Goal: Task Accomplishment & Management: Manage account settings

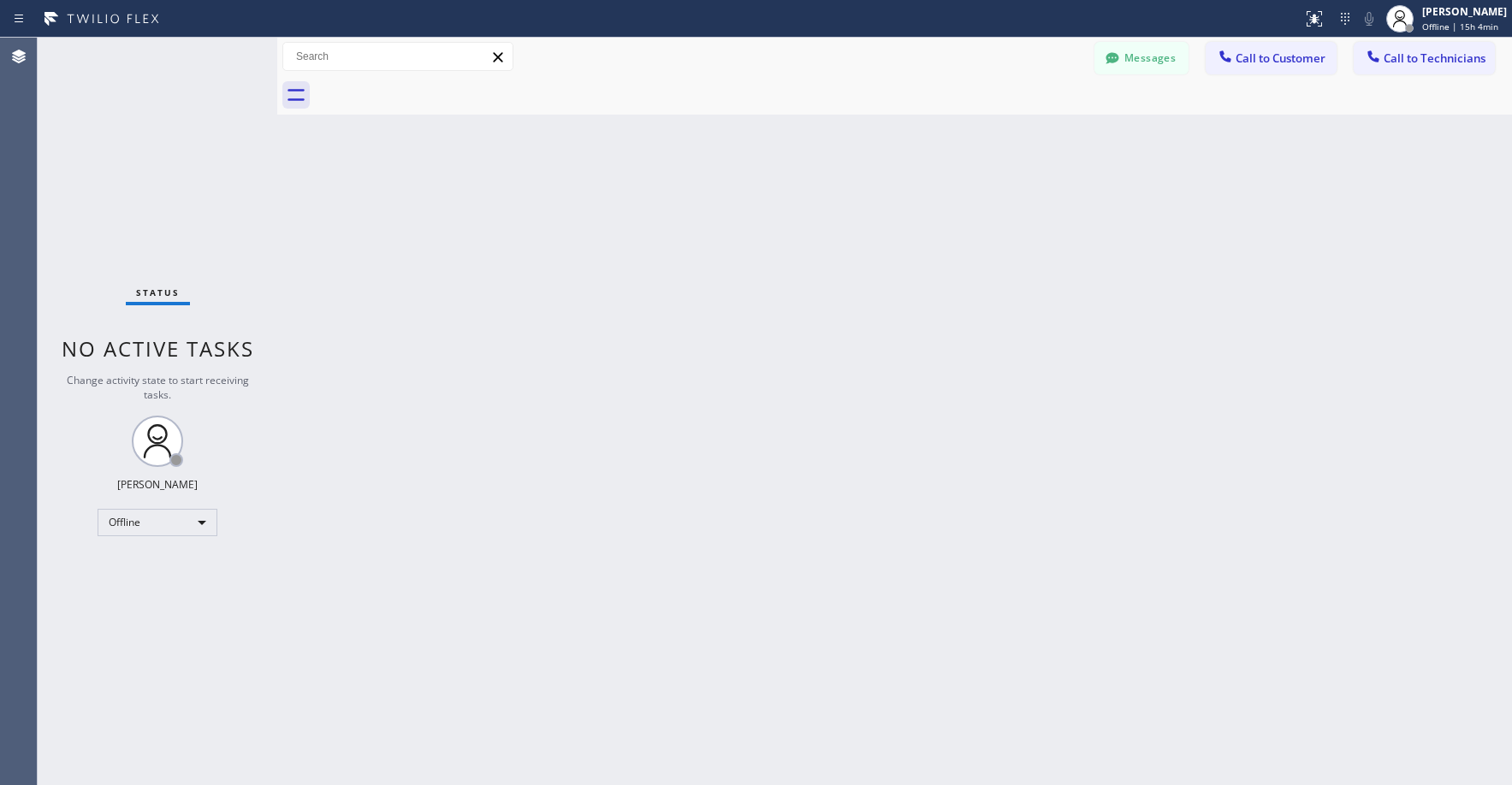
click at [147, 195] on div "Status No active tasks Change activity state to start receiving tasks. [PERSON_…" at bounding box center [157, 411] width 239 height 747
click at [120, 519] on div "Offline" at bounding box center [157, 522] width 120 height 27
click at [155, 592] on li "Unavailable" at bounding box center [156, 589] width 116 height 21
click at [168, 220] on div "Status No active tasks Change activity state to start receiving tasks. [PERSON_…" at bounding box center [157, 411] width 239 height 747
click at [126, 145] on div "Status No active tasks Change activity state to start receiving tasks. [PERSON_…" at bounding box center [157, 411] width 239 height 747
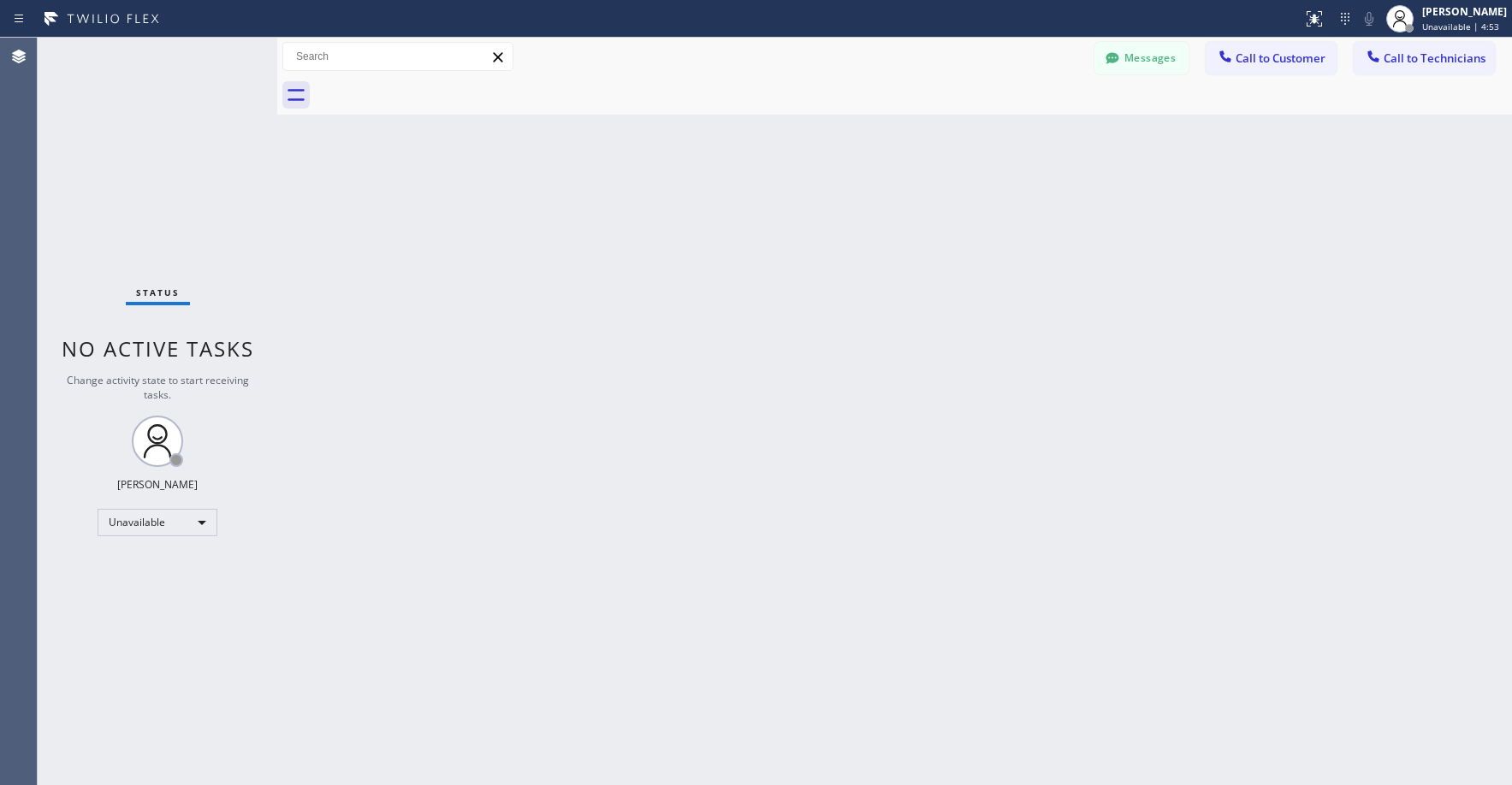
click at [178, 159] on div "Status No active tasks Change activity state to start receiving tasks. [PERSON_…" at bounding box center [157, 411] width 239 height 747
click at [533, 257] on div "Back to Dashboard Change Sender ID Customers Technicians DW [PERSON_NAME] [DATE…" at bounding box center [895, 411] width 1235 height 747
click at [523, 215] on div "Back to Dashboard Change Sender ID Customers Technicians DW [PERSON_NAME] [DATE…" at bounding box center [895, 411] width 1235 height 747
click at [142, 142] on div "Status No active tasks Change activity state to start receiving tasks. [PERSON_…" at bounding box center [157, 411] width 239 height 747
click at [169, 212] on div "Status No active tasks Change activity state to start receiving tasks. [PERSON_…" at bounding box center [157, 411] width 239 height 747
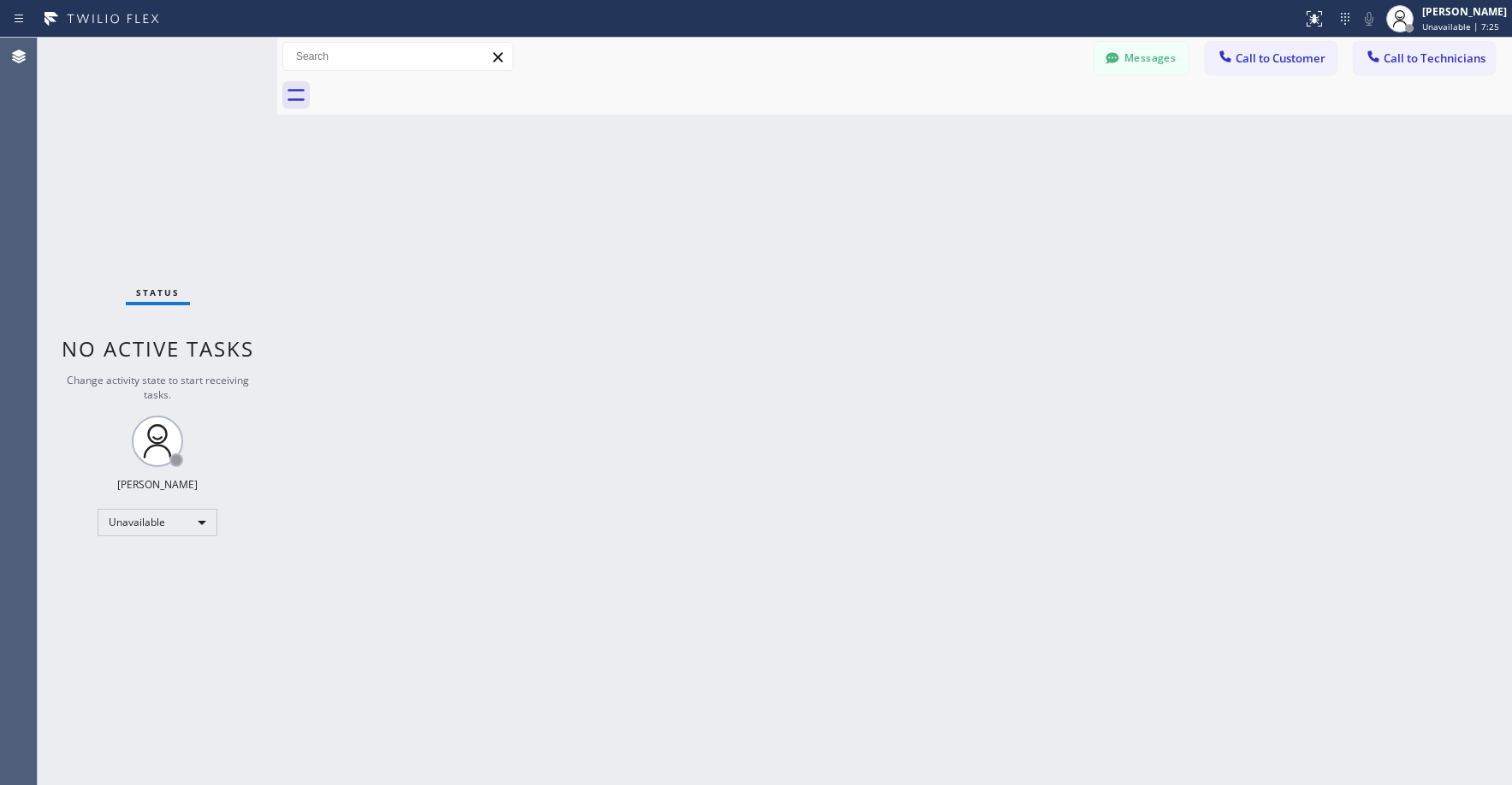
click at [155, 142] on div "Status No active tasks Change activity state to start receiving tasks. [PERSON_…" at bounding box center [157, 411] width 239 height 747
click at [127, 187] on div "Status No active tasks Change activity state to start receiving tasks. [PERSON_…" at bounding box center [157, 411] width 239 height 747
drag, startPoint x: 97, startPoint y: 204, endPoint x: 87, endPoint y: 438, distance: 234.2
click at [98, 211] on div "Status No active tasks Change activity state to start receiving tasks. [PERSON_…" at bounding box center [157, 411] width 239 height 747
drag, startPoint x: 165, startPoint y: 122, endPoint x: 203, endPoint y: 244, distance: 127.8
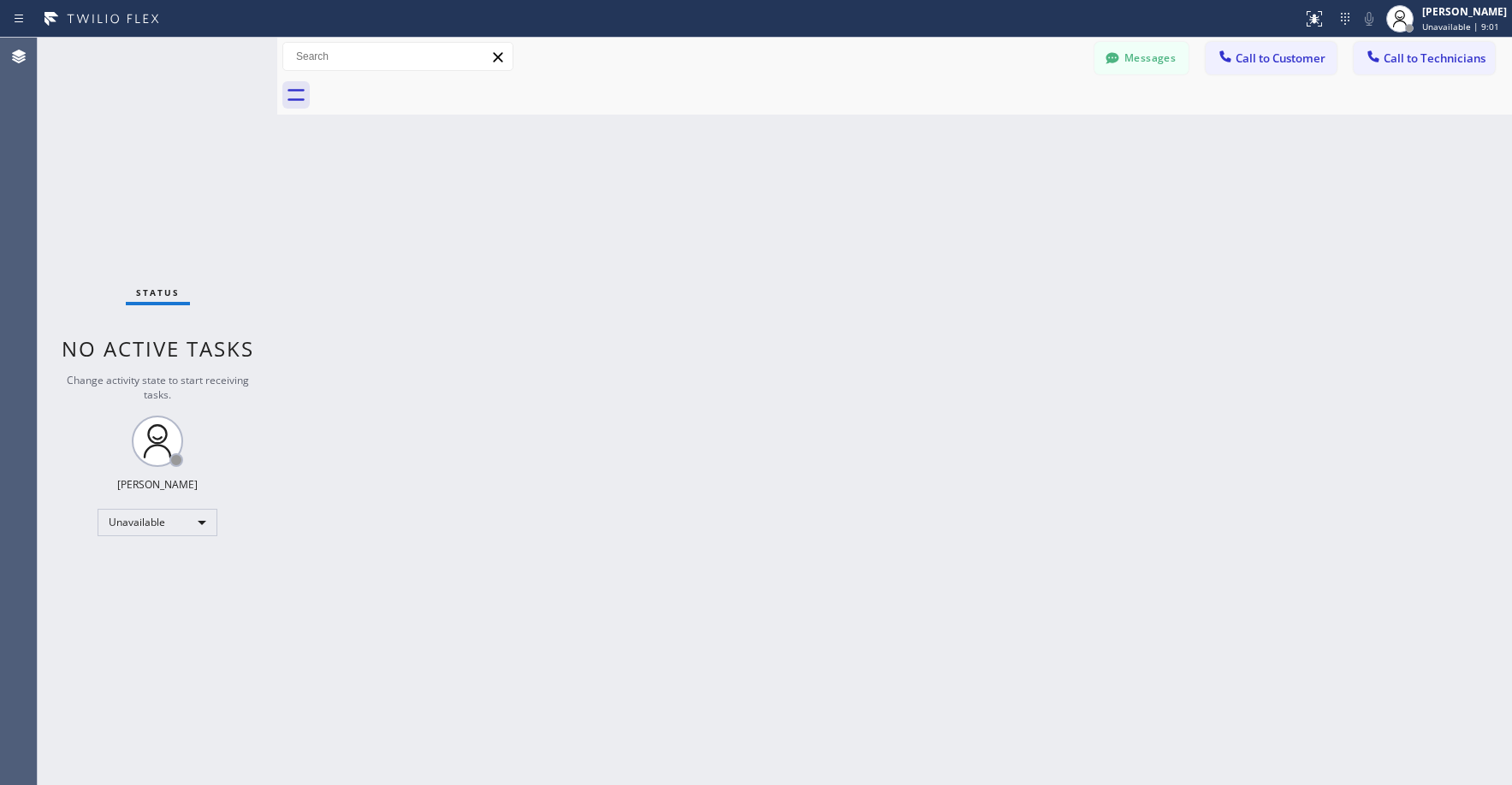
click at [165, 123] on div "Status No active tasks Change activity state to start receiving tasks. [PERSON_…" at bounding box center [157, 411] width 239 height 747
drag, startPoint x: 171, startPoint y: 234, endPoint x: 172, endPoint y: 388, distance: 154.0
click at [169, 246] on div "Status No active tasks Change activity state to start receiving tasks. [PERSON_…" at bounding box center [157, 411] width 239 height 747
click at [143, 166] on div "Status No active tasks Change activity state to start receiving tasks. [PERSON_…" at bounding box center [157, 411] width 239 height 747
drag, startPoint x: 144, startPoint y: 139, endPoint x: 152, endPoint y: 142, distance: 8.5
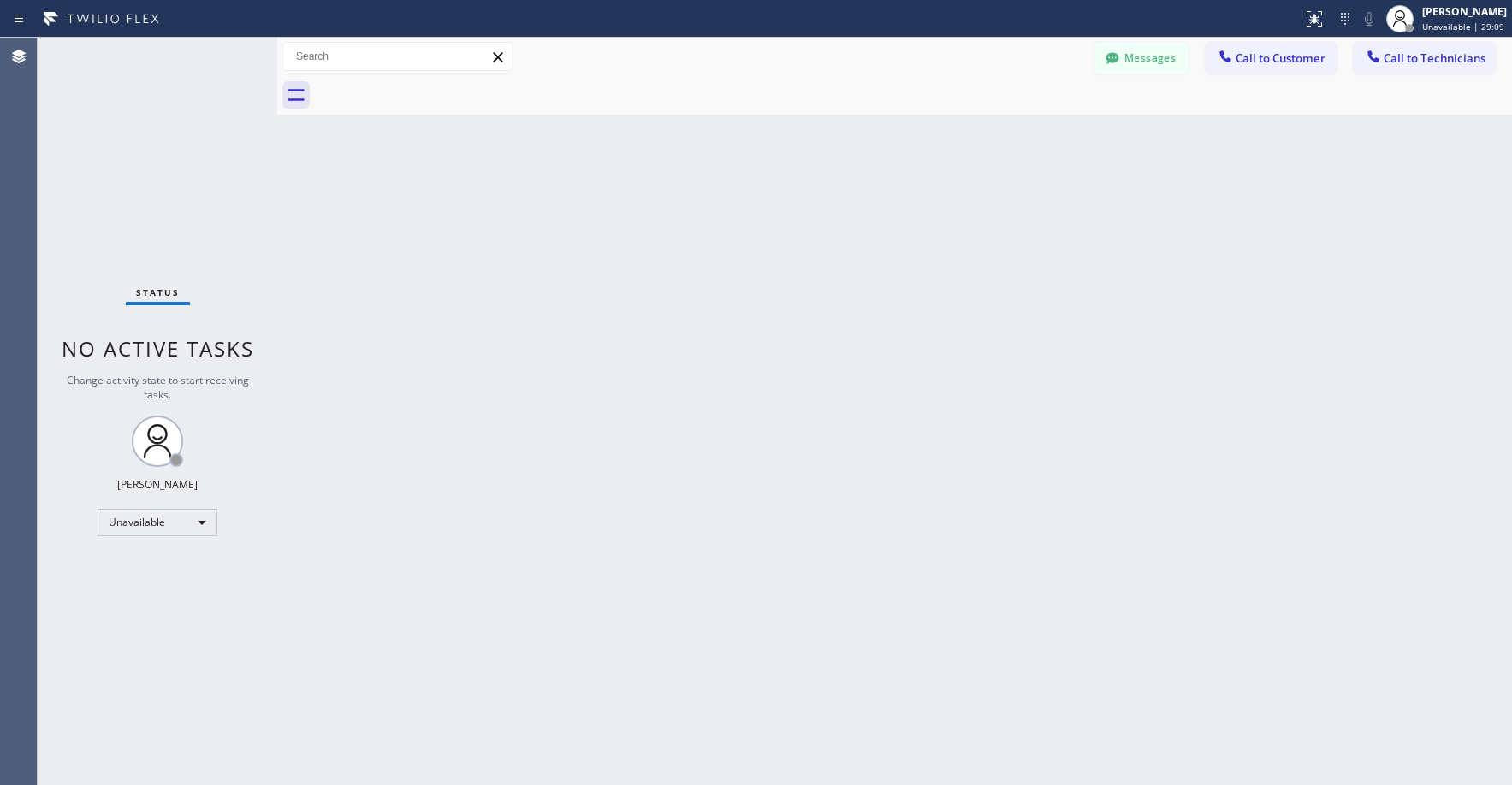
click at [146, 140] on div "Status No active tasks Change activity state to start receiving tasks. [PERSON_…" at bounding box center [157, 411] width 239 height 747
click at [1119, 65] on icon at bounding box center [1113, 59] width 18 height 18
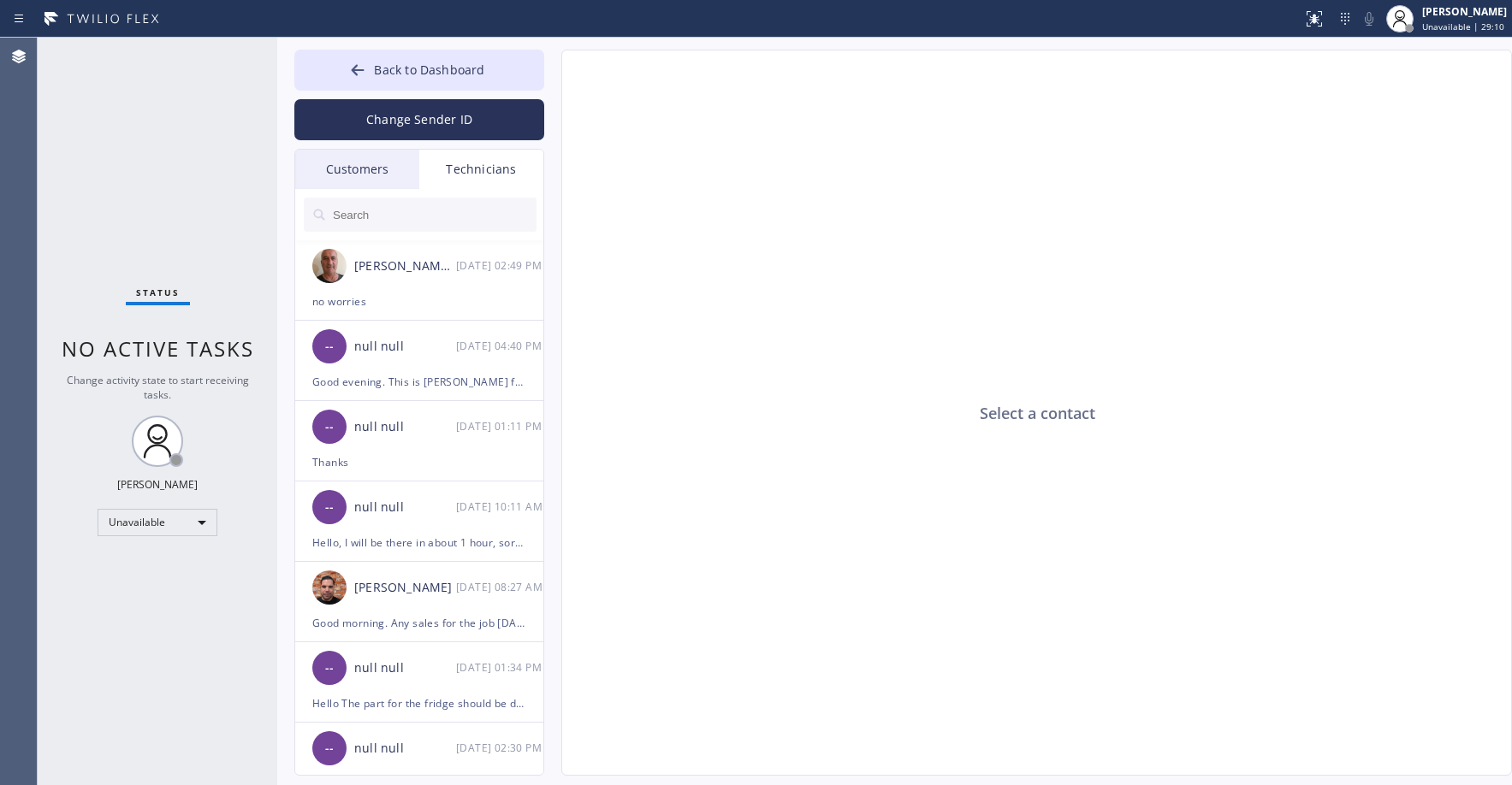
click at [369, 162] on div "Customers" at bounding box center [357, 169] width 124 height 39
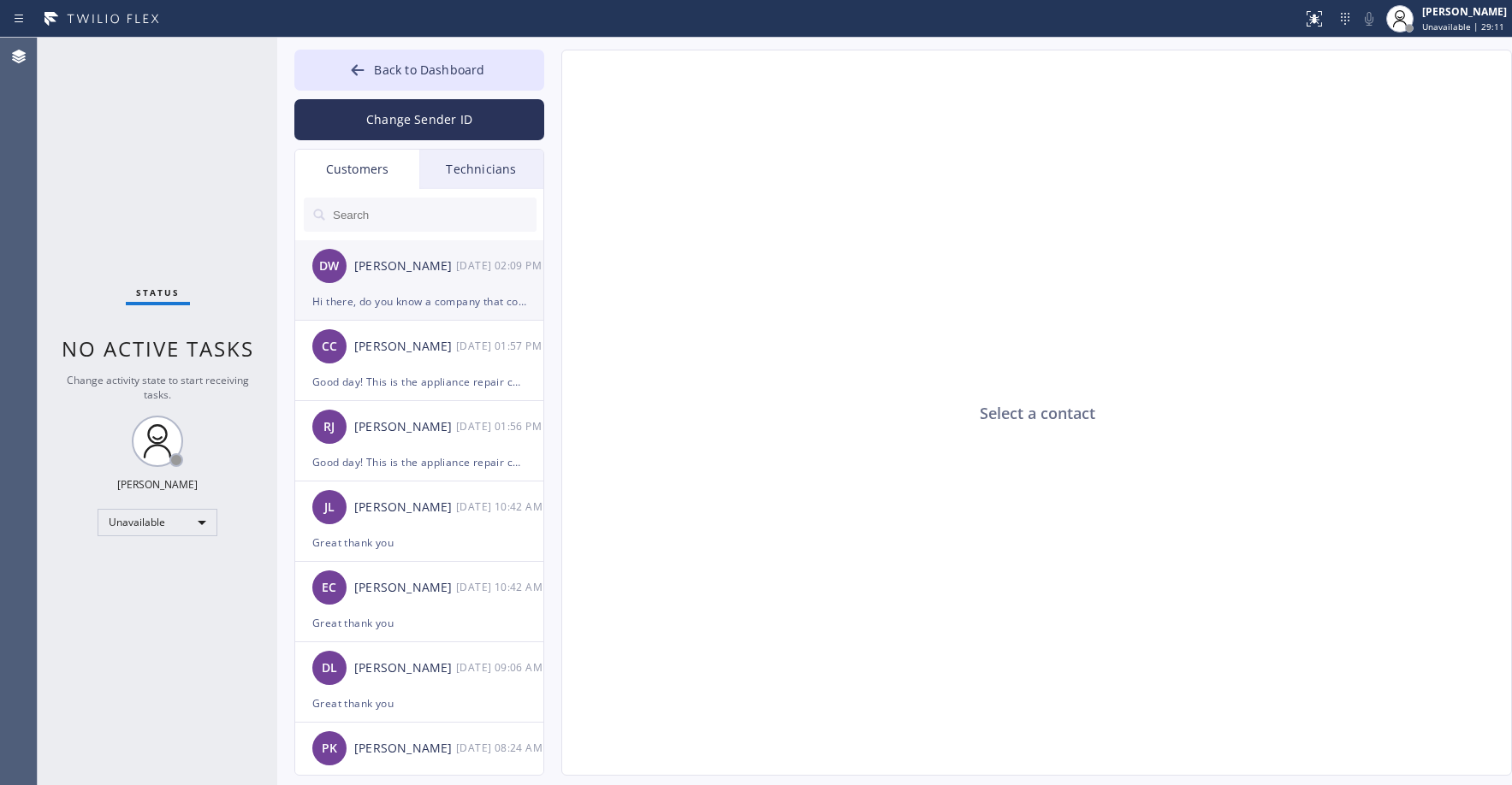
click at [432, 282] on div "DW [PERSON_NAME] [DATE] 02:09 PM" at bounding box center [420, 266] width 250 height 52
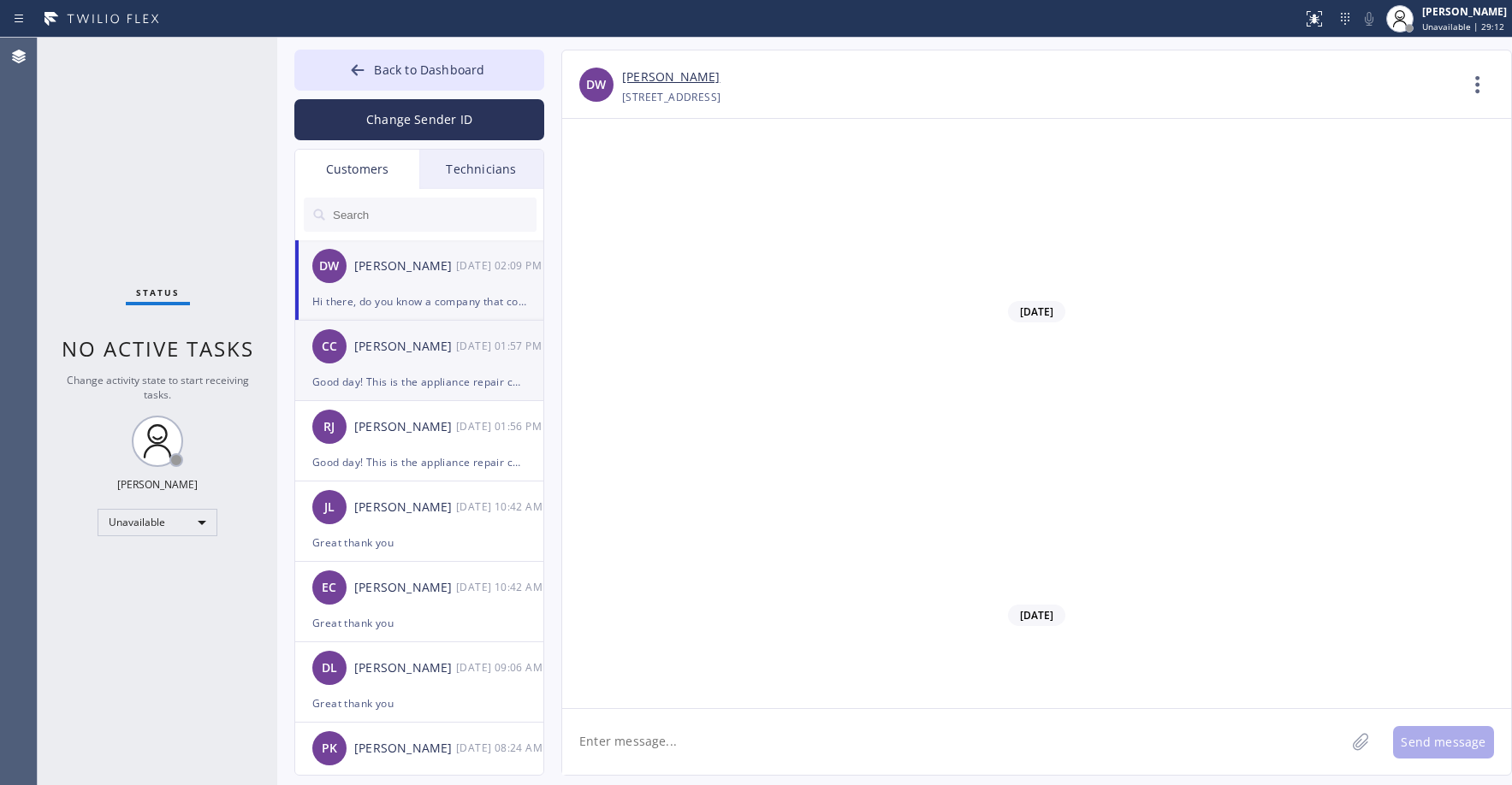
click at [438, 347] on div "[PERSON_NAME]" at bounding box center [405, 347] width 102 height 20
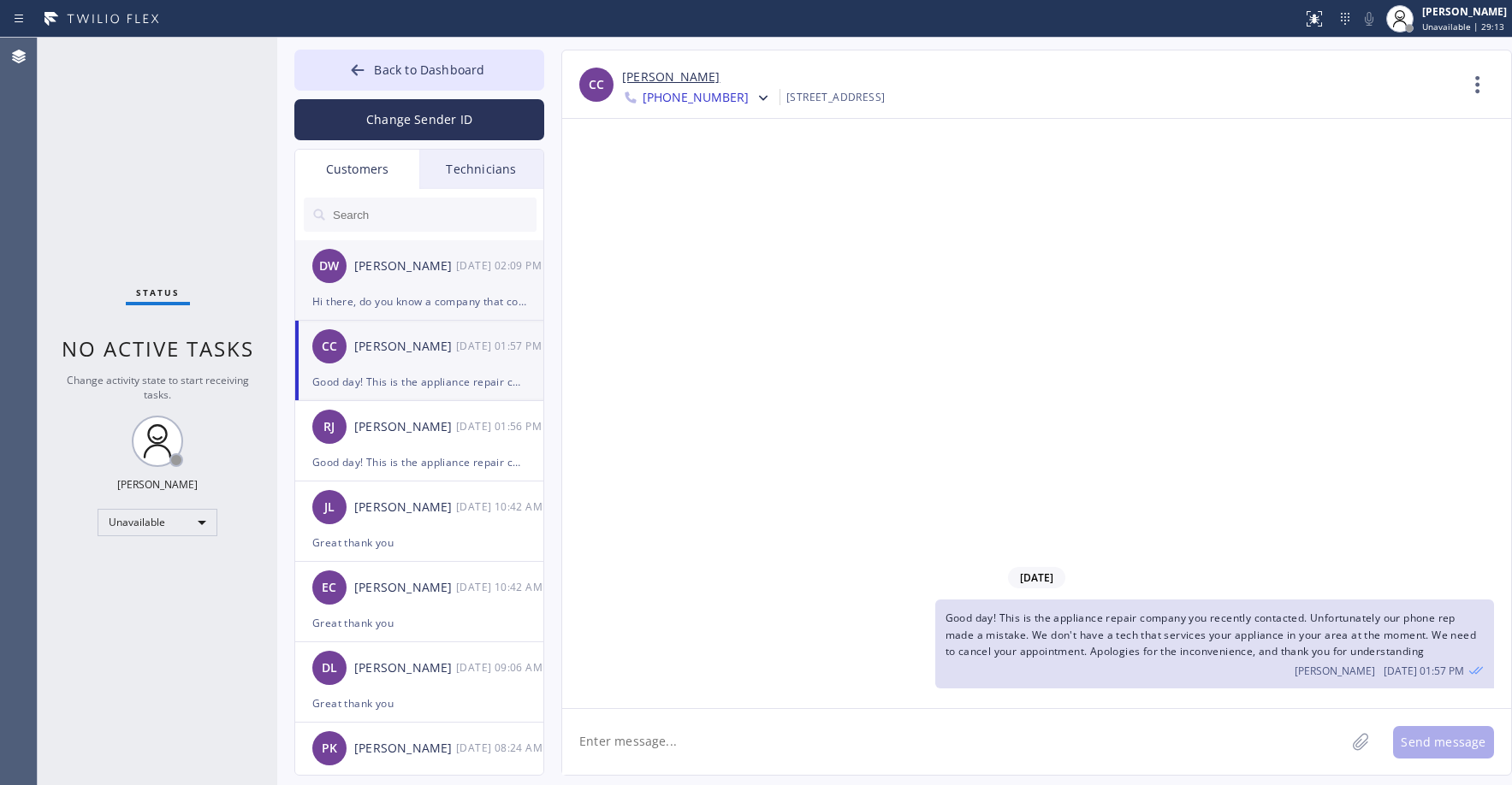
click at [423, 265] on div "[PERSON_NAME]" at bounding box center [405, 267] width 102 height 20
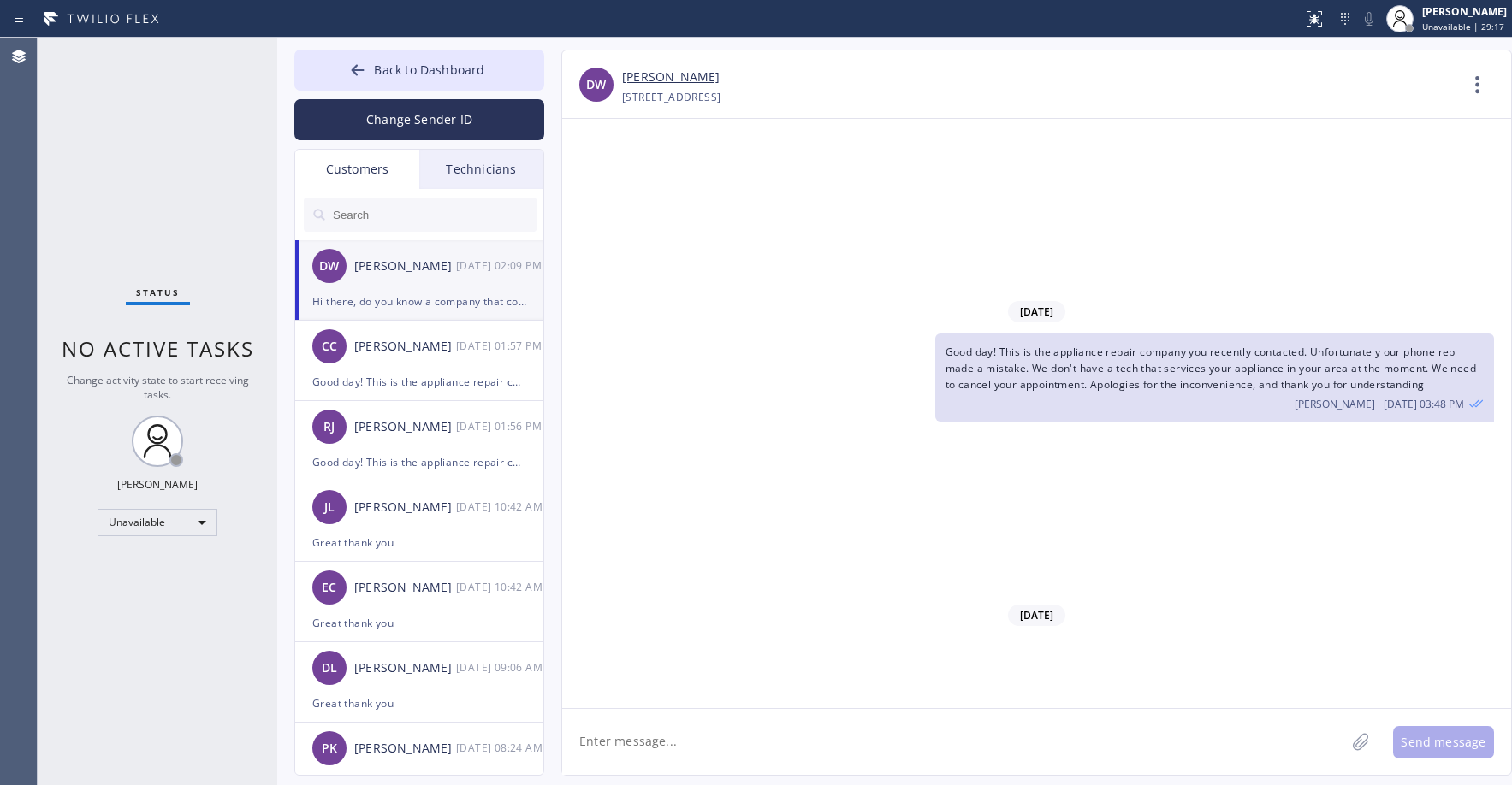
click at [189, 165] on div "Status No active tasks Change activity state to start receiving tasks. [PERSON_…" at bounding box center [157, 411] width 239 height 747
click at [450, 59] on button "Back to Dashboard" at bounding box center [419, 70] width 250 height 41
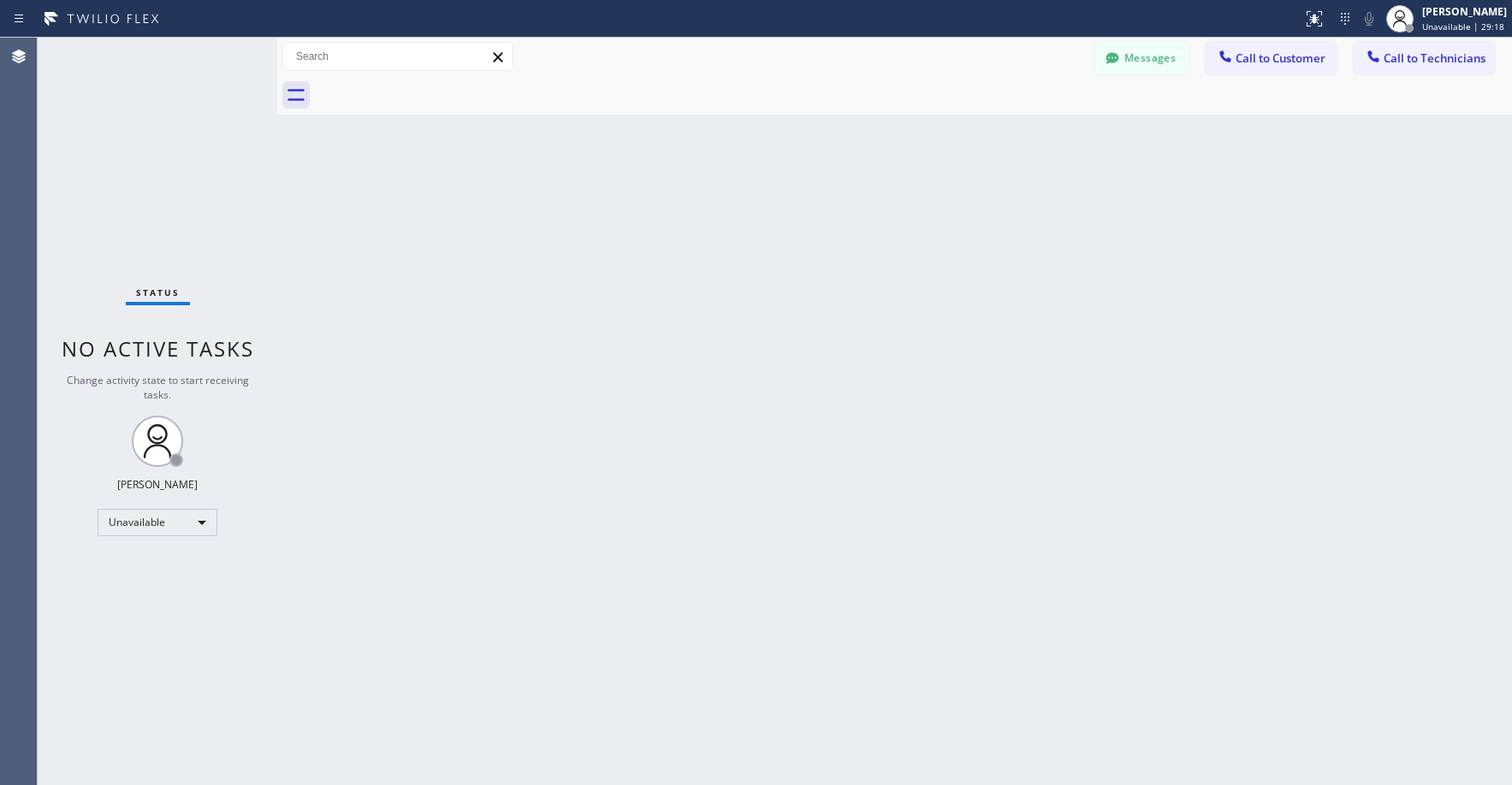
click at [169, 155] on div "Status No active tasks Change activity state to start receiving tasks. [PERSON_…" at bounding box center [157, 411] width 239 height 747
drag, startPoint x: 132, startPoint y: 62, endPoint x: 135, endPoint y: 83, distance: 21.2
click at [135, 72] on div "Status No active tasks Change activity state to start receiving tasks. [PERSON_…" at bounding box center [157, 411] width 239 height 747
drag, startPoint x: 218, startPoint y: 142, endPoint x: 221, endPoint y: 153, distance: 11.4
click at [218, 144] on div "Status No active tasks Change activity state to start receiving tasks. [PERSON_…" at bounding box center [157, 411] width 239 height 747
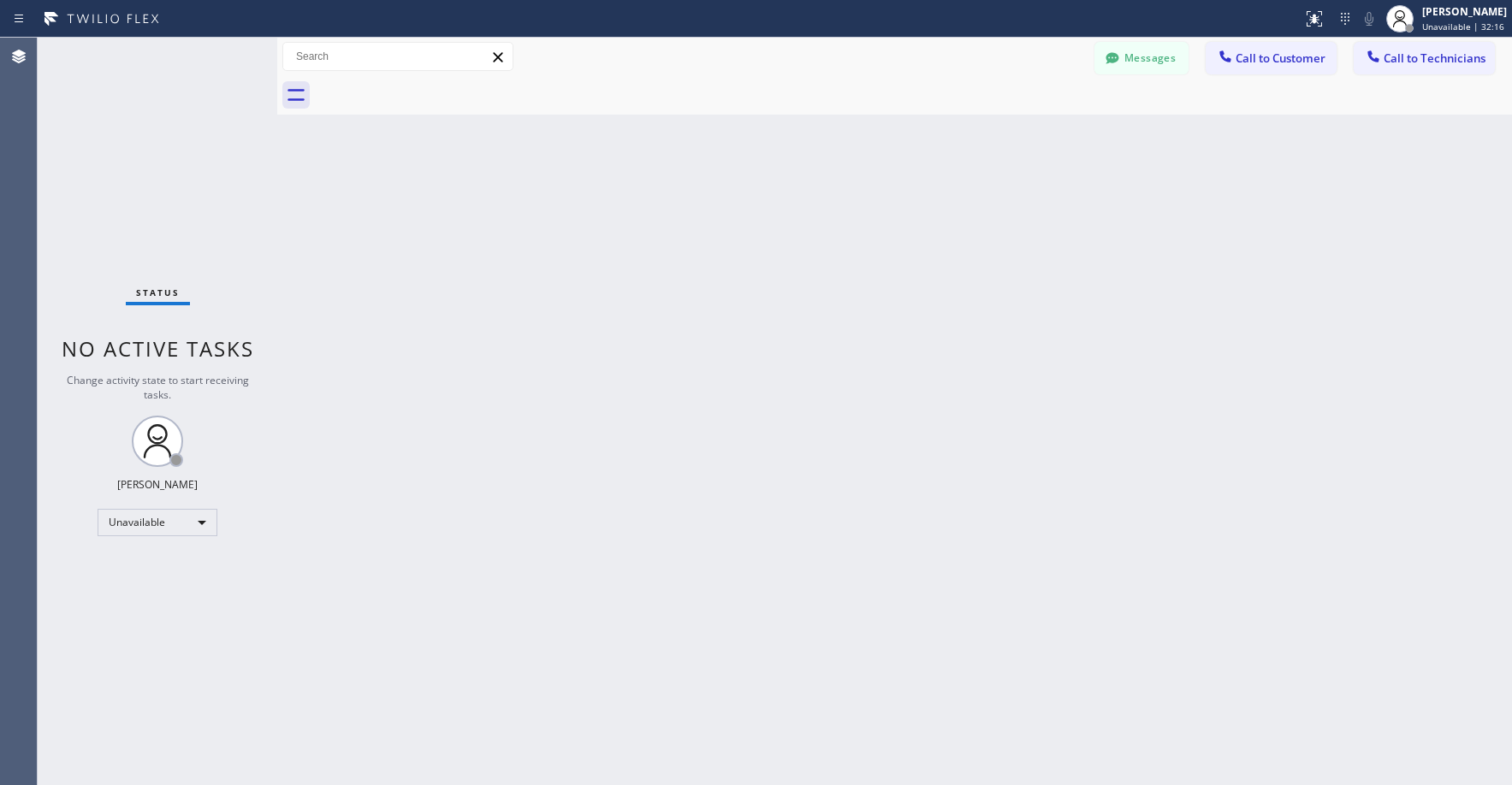
click at [146, 168] on div "Status No active tasks Change activity state to start receiving tasks. [PERSON_…" at bounding box center [157, 411] width 239 height 747
drag, startPoint x: 152, startPoint y: 169, endPoint x: 155, endPoint y: 229, distance: 60.1
click at [153, 170] on div "Status No active tasks Change activity state to start receiving tasks. [PERSON_…" at bounding box center [157, 411] width 239 height 747
drag, startPoint x: 173, startPoint y: 159, endPoint x: 93, endPoint y: 437, distance: 289.3
click at [172, 162] on div "Status No active tasks Change activity state to start receiving tasks. [PERSON_…" at bounding box center [157, 411] width 239 height 747
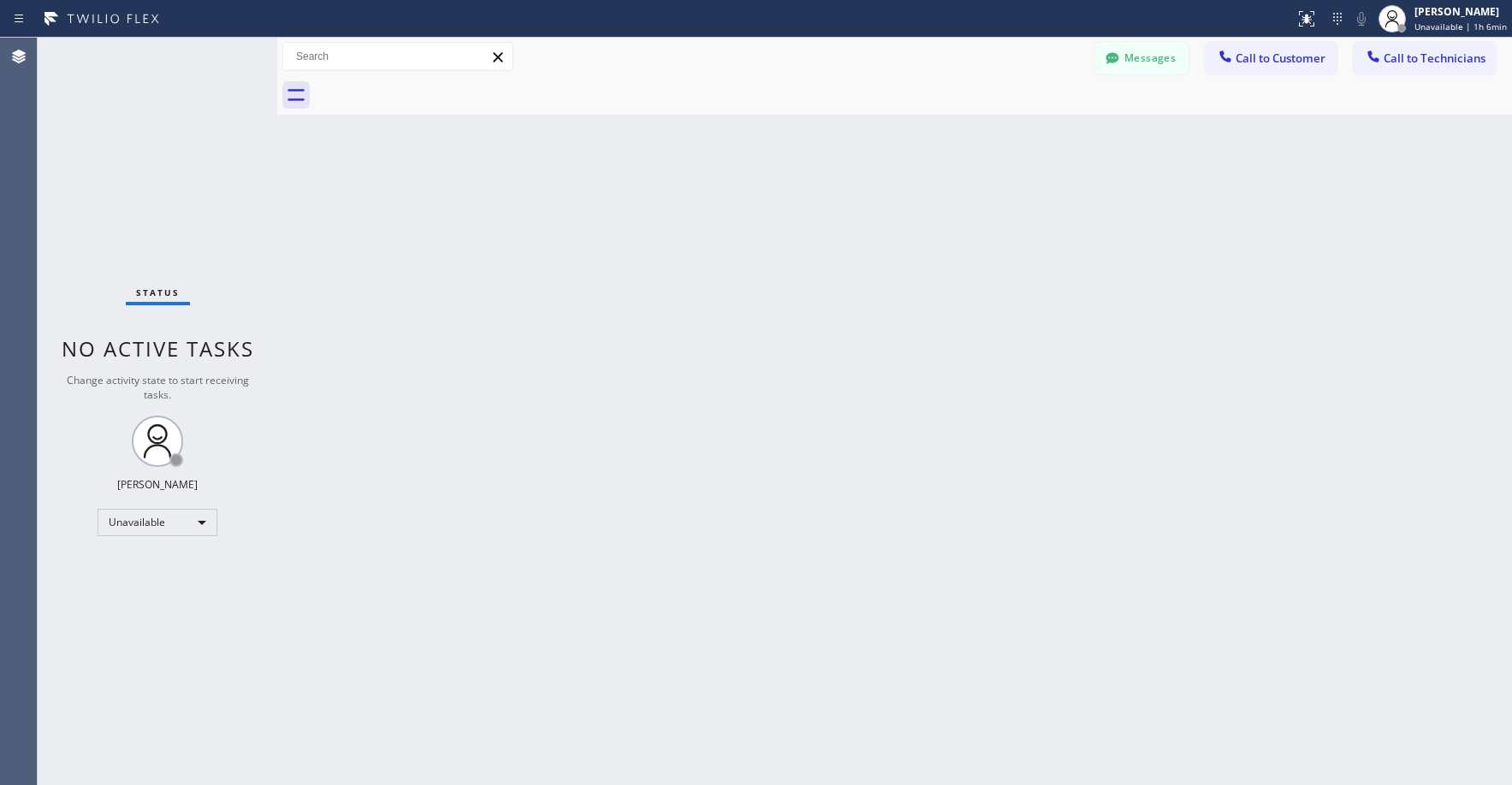
drag, startPoint x: 133, startPoint y: 128, endPoint x: 403, endPoint y: 50, distance: 281.0
click at [130, 130] on div "Status No active tasks Change activity state to start receiving tasks. [PERSON_…" at bounding box center [157, 411] width 239 height 747
click at [180, 196] on div "Status No active tasks Change activity state to start receiving tasks. [PERSON_…" at bounding box center [157, 411] width 239 height 747
click at [124, 143] on div "Status No active tasks Change activity state to start receiving tasks. [PERSON_…" at bounding box center [157, 411] width 239 height 747
click at [169, 143] on div "Status No active tasks Change activity state to start receiving tasks. [PERSON_…" at bounding box center [157, 411] width 239 height 747
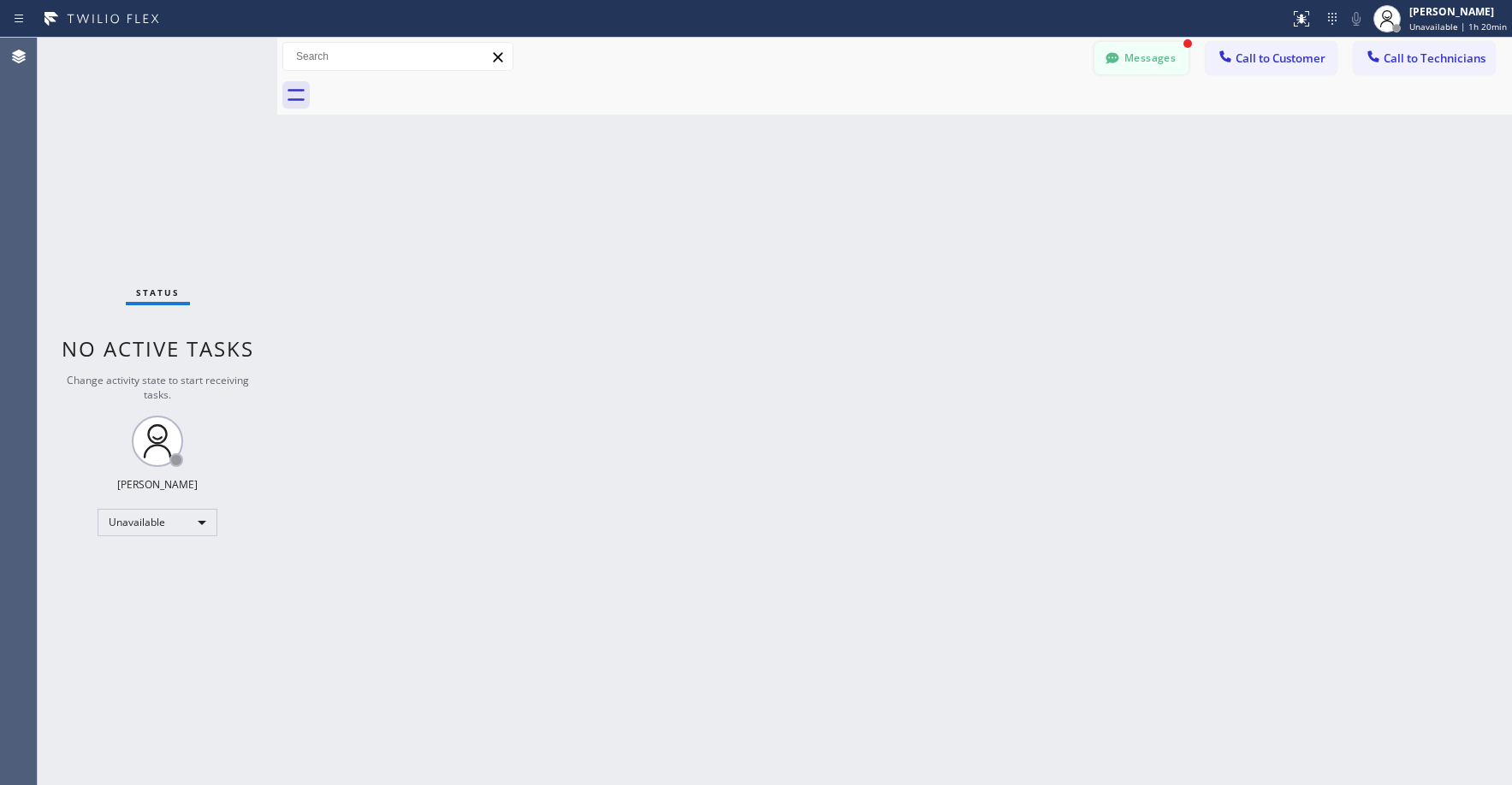
click at [1164, 56] on button "Messages" at bounding box center [1141, 58] width 94 height 32
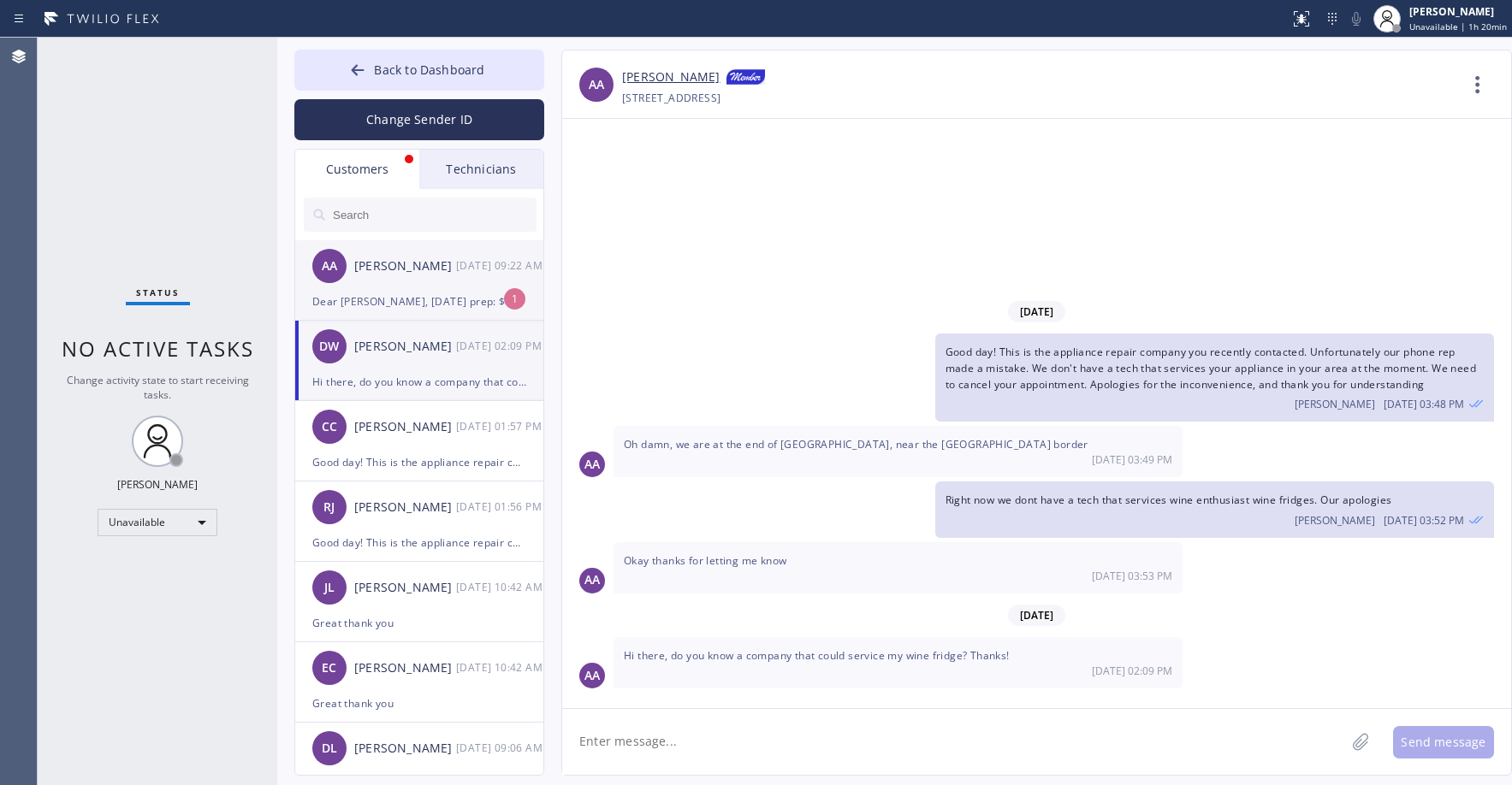
click at [420, 275] on div "[PERSON_NAME]" at bounding box center [405, 267] width 102 height 20
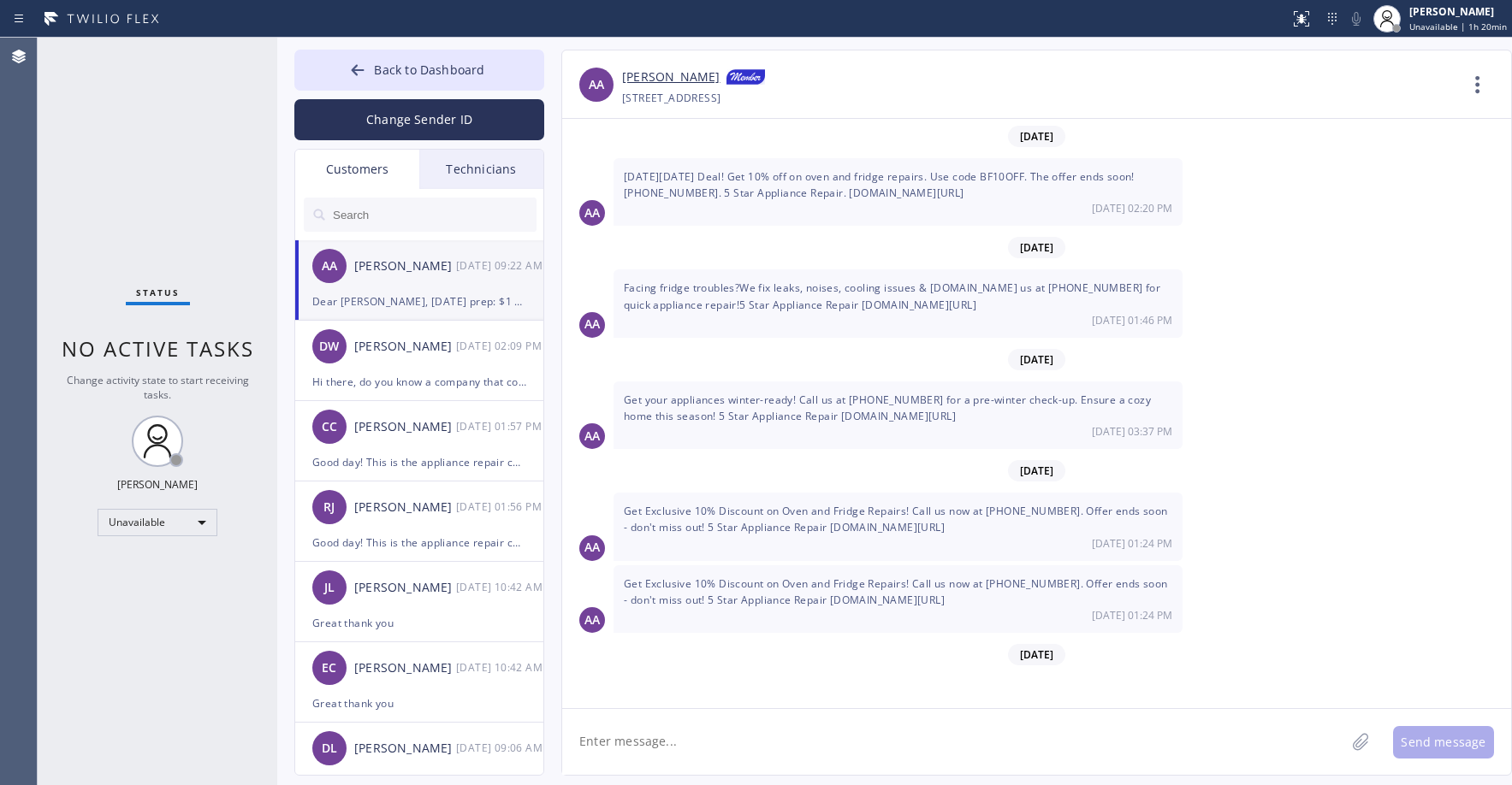
scroll to position [13631, 0]
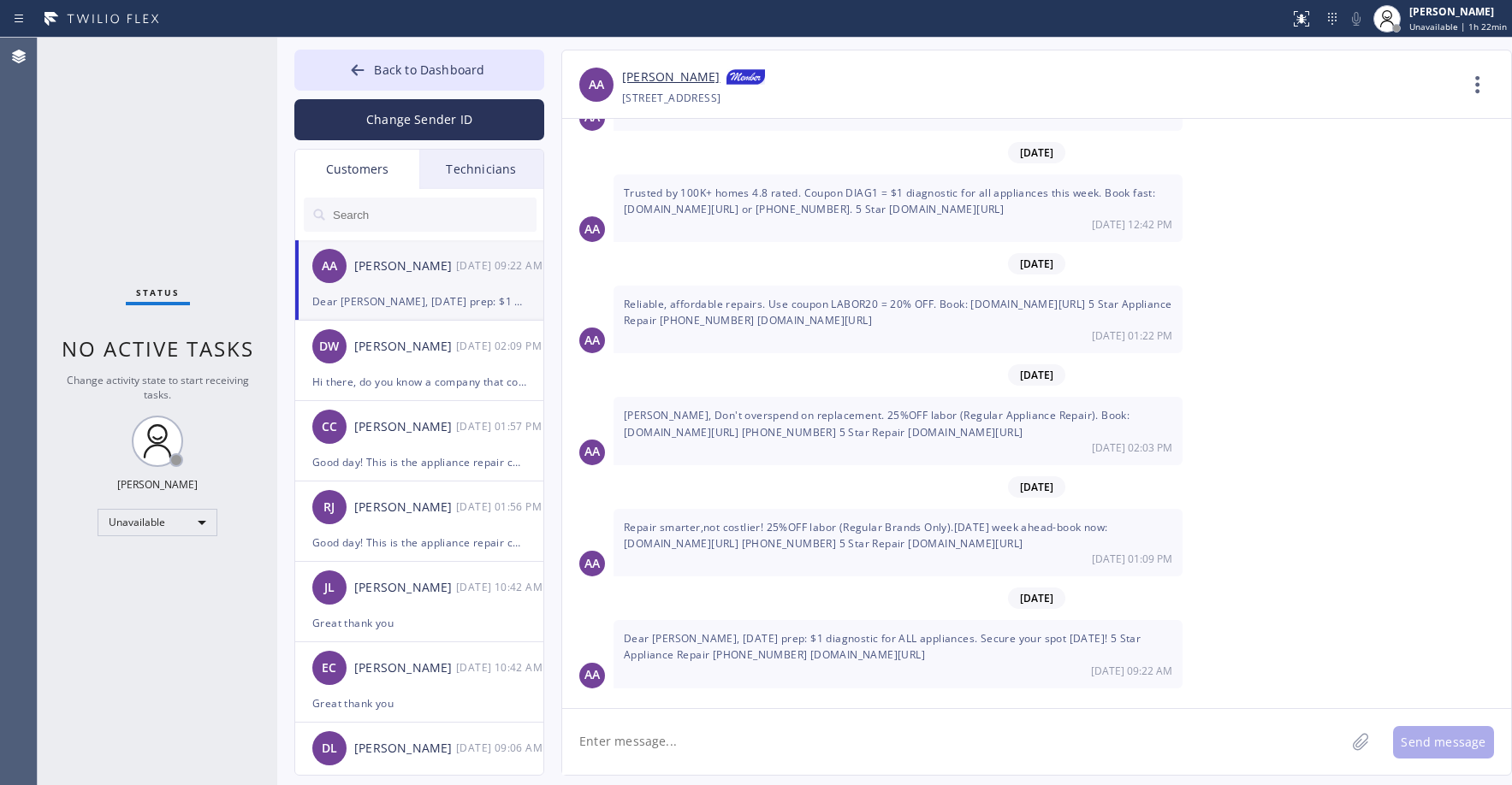
click at [140, 116] on div "Status No active tasks Change activity state to start receiving tasks. [PERSON_…" at bounding box center [157, 411] width 239 height 747
click at [443, 353] on div "[PERSON_NAME]" at bounding box center [405, 347] width 102 height 20
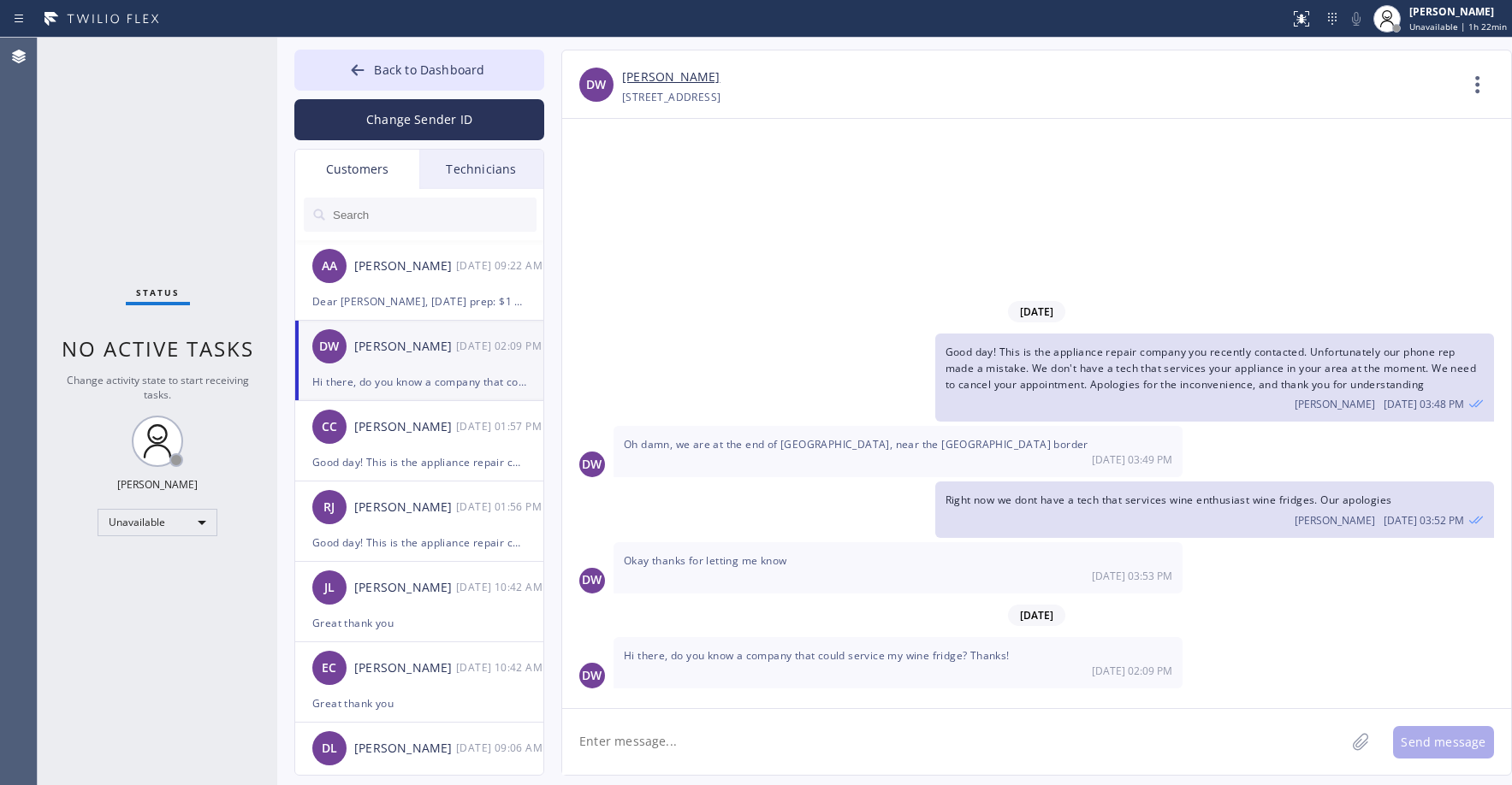
scroll to position [0, 0]
click at [441, 436] on div "[PERSON_NAME]" at bounding box center [405, 427] width 102 height 20
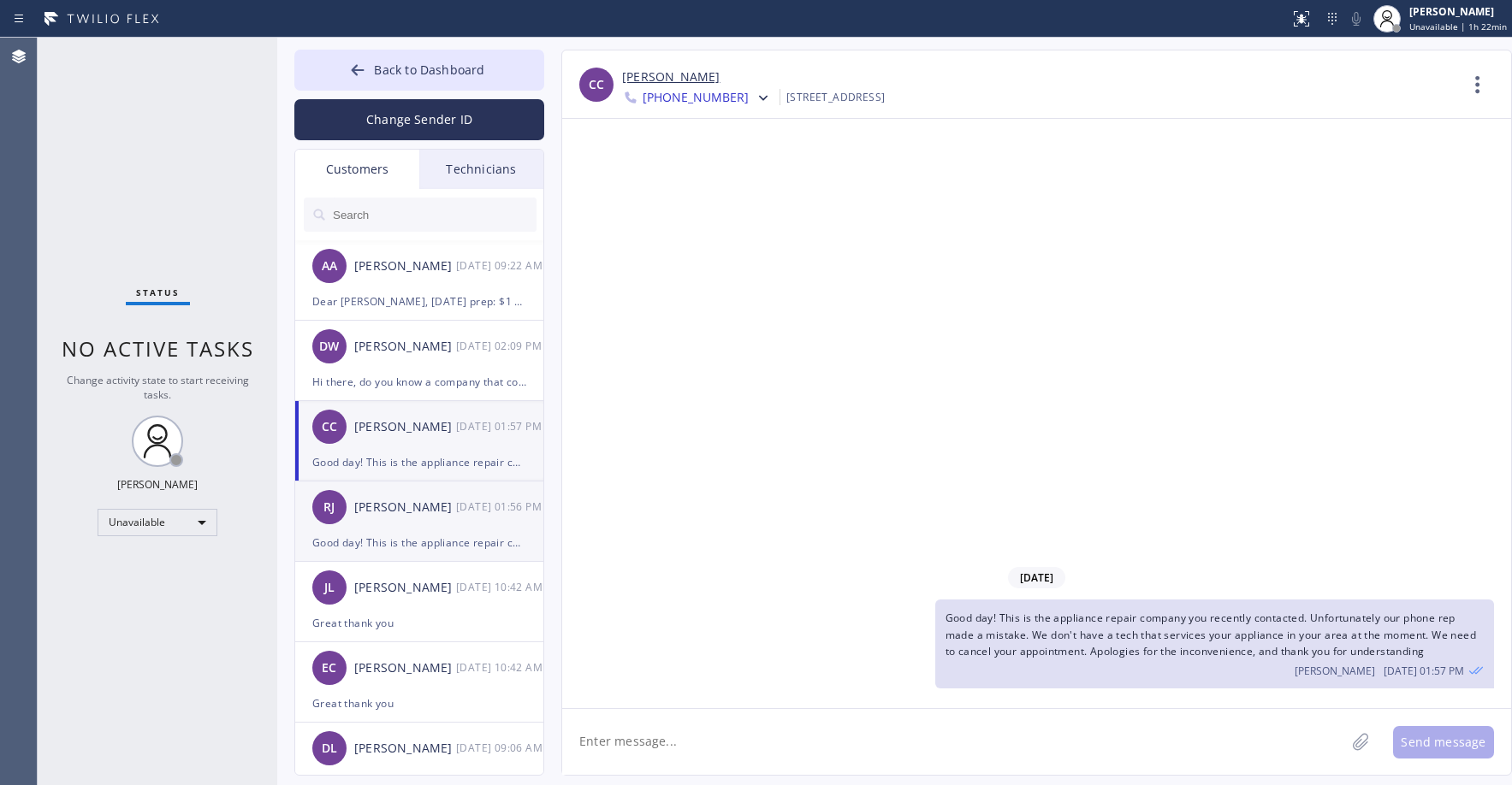
click at [413, 519] on div "[PERSON_NAME] [DATE] 01:56 PM" at bounding box center [420, 507] width 250 height 52
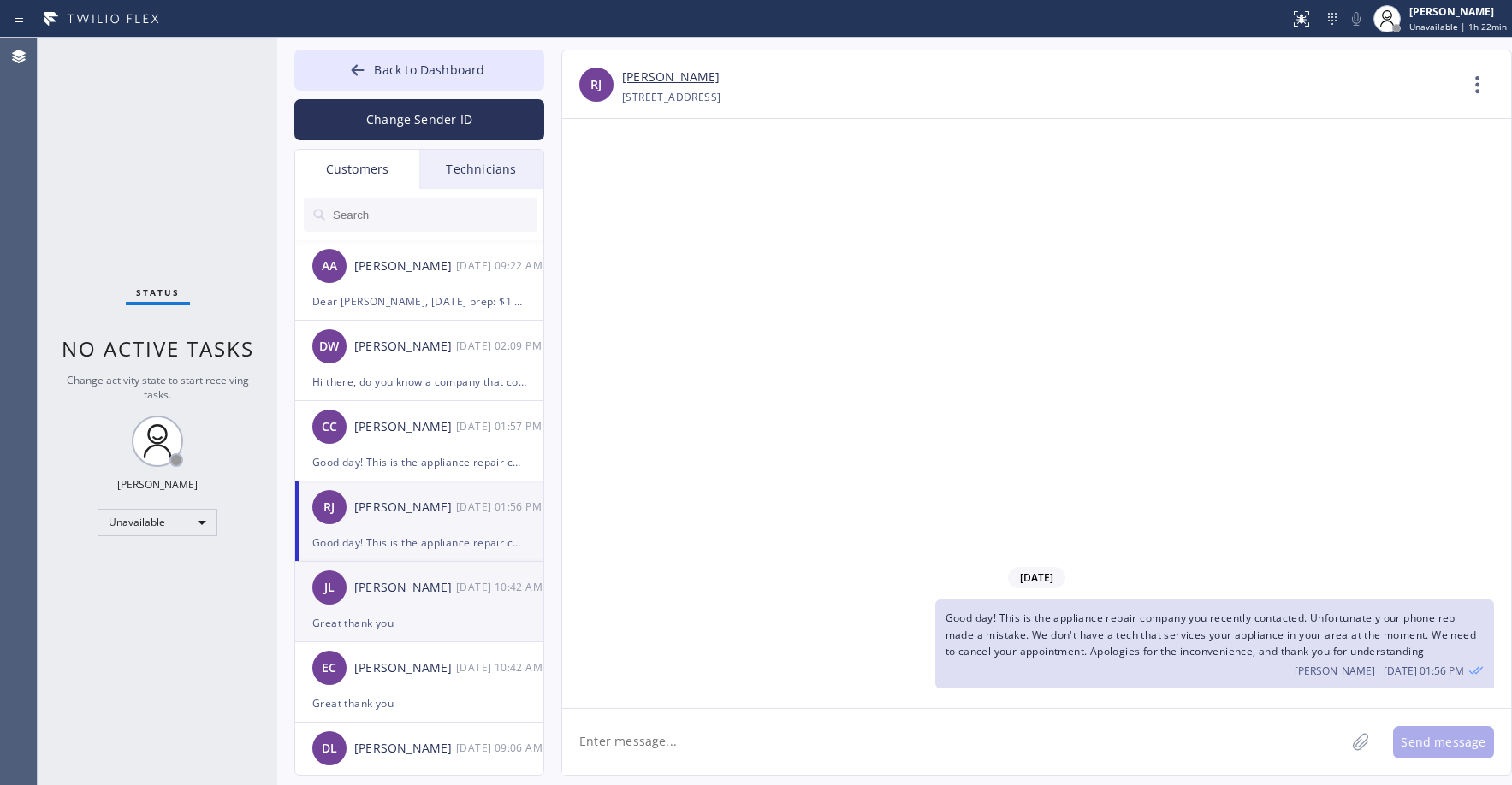
click at [410, 580] on div "[PERSON_NAME]" at bounding box center [405, 588] width 102 height 20
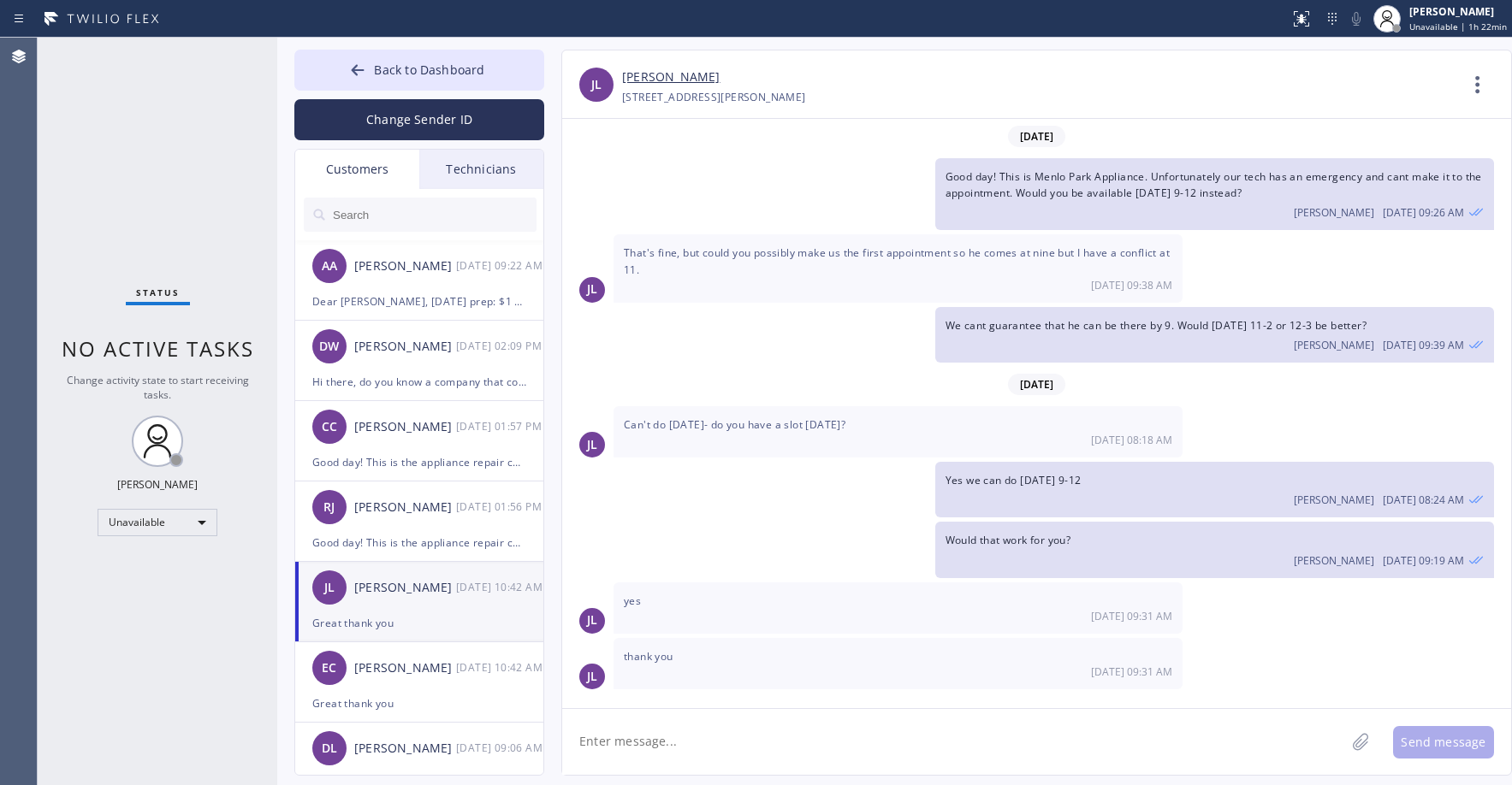
scroll to position [61, 0]
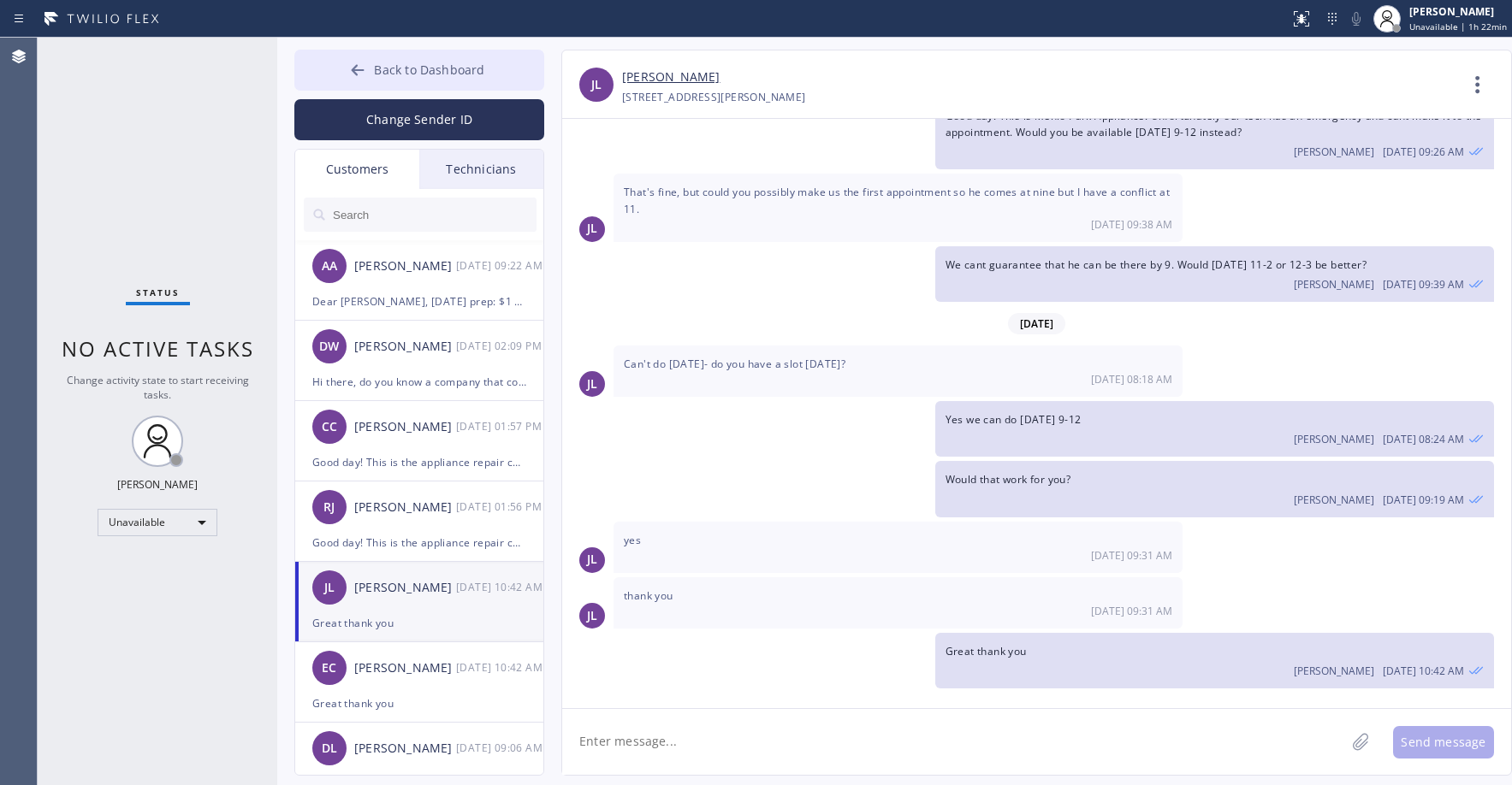
click at [382, 75] on span "Back to Dashboard" at bounding box center [429, 69] width 110 height 17
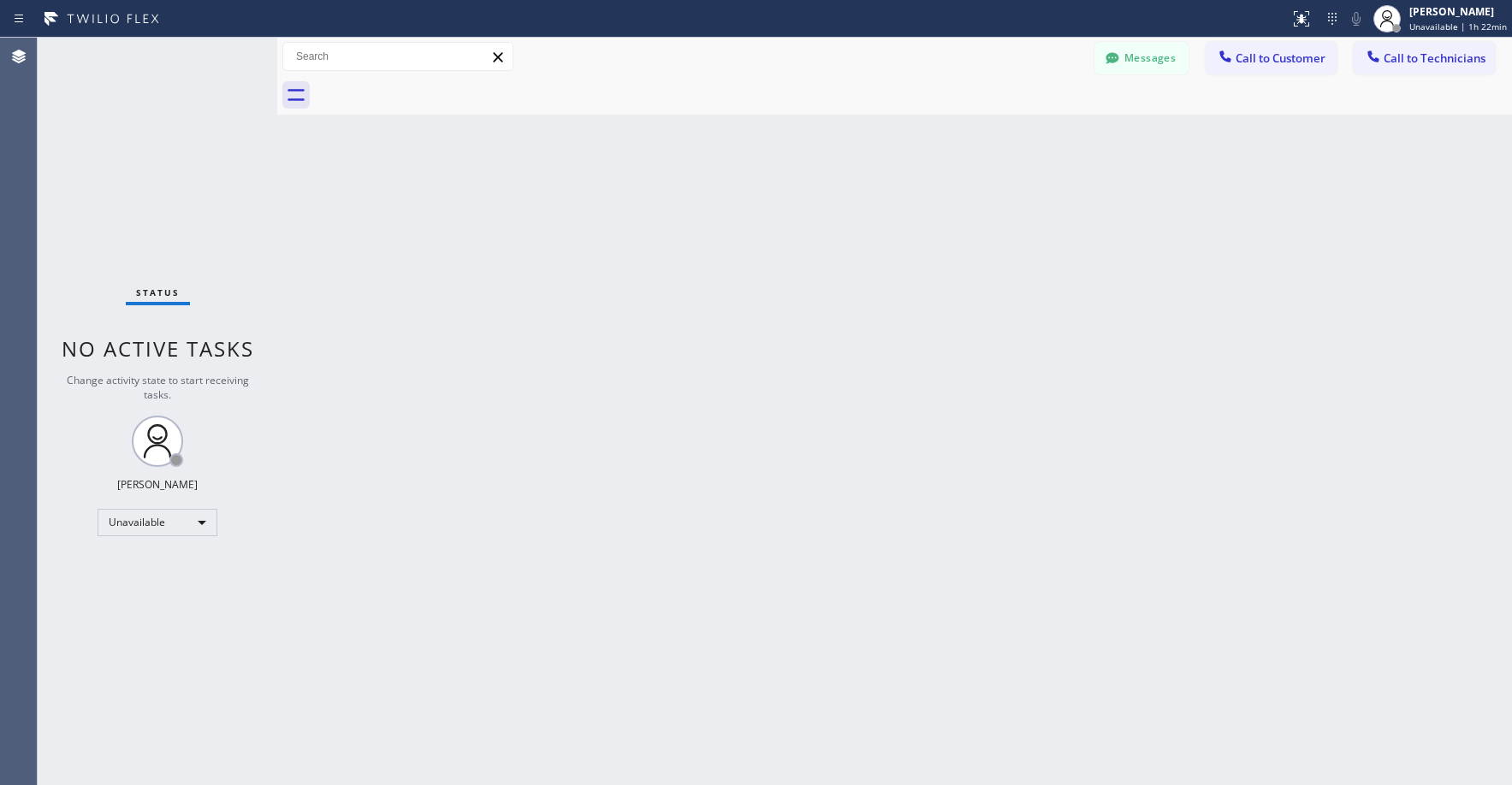
click at [214, 118] on div "Status No active tasks Change activity state to start receiving tasks. [PERSON_…" at bounding box center [157, 411] width 239 height 747
drag, startPoint x: 162, startPoint y: 228, endPoint x: 149, endPoint y: 319, distance: 91.9
click at [162, 230] on div "Status No active tasks Change activity state to start receiving tasks. [PERSON_…" at bounding box center [157, 411] width 239 height 747
click at [106, 105] on div "Status No active tasks Change activity state to start receiving tasks. [PERSON_…" at bounding box center [157, 411] width 239 height 747
click at [154, 128] on div "Status No active tasks Change activity state to start receiving tasks. [PERSON_…" at bounding box center [157, 411] width 239 height 747
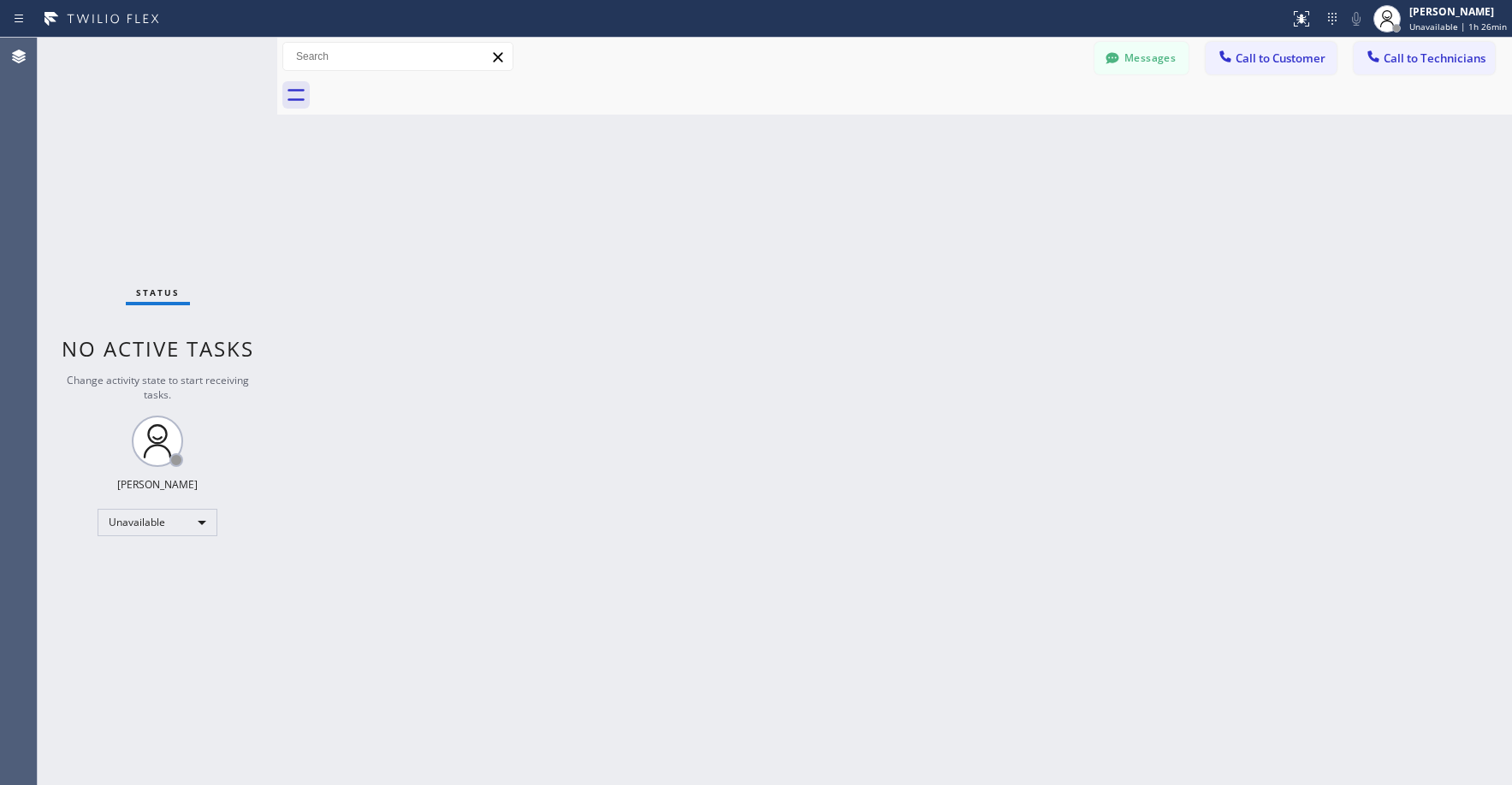
drag, startPoint x: 164, startPoint y: 123, endPoint x: 95, endPoint y: 370, distance: 256.5
click at [164, 130] on div "Status No active tasks Change activity state to start receiving tasks. [PERSON_…" at bounding box center [157, 411] width 239 height 747
